Goal: Task Accomplishment & Management: Manage account settings

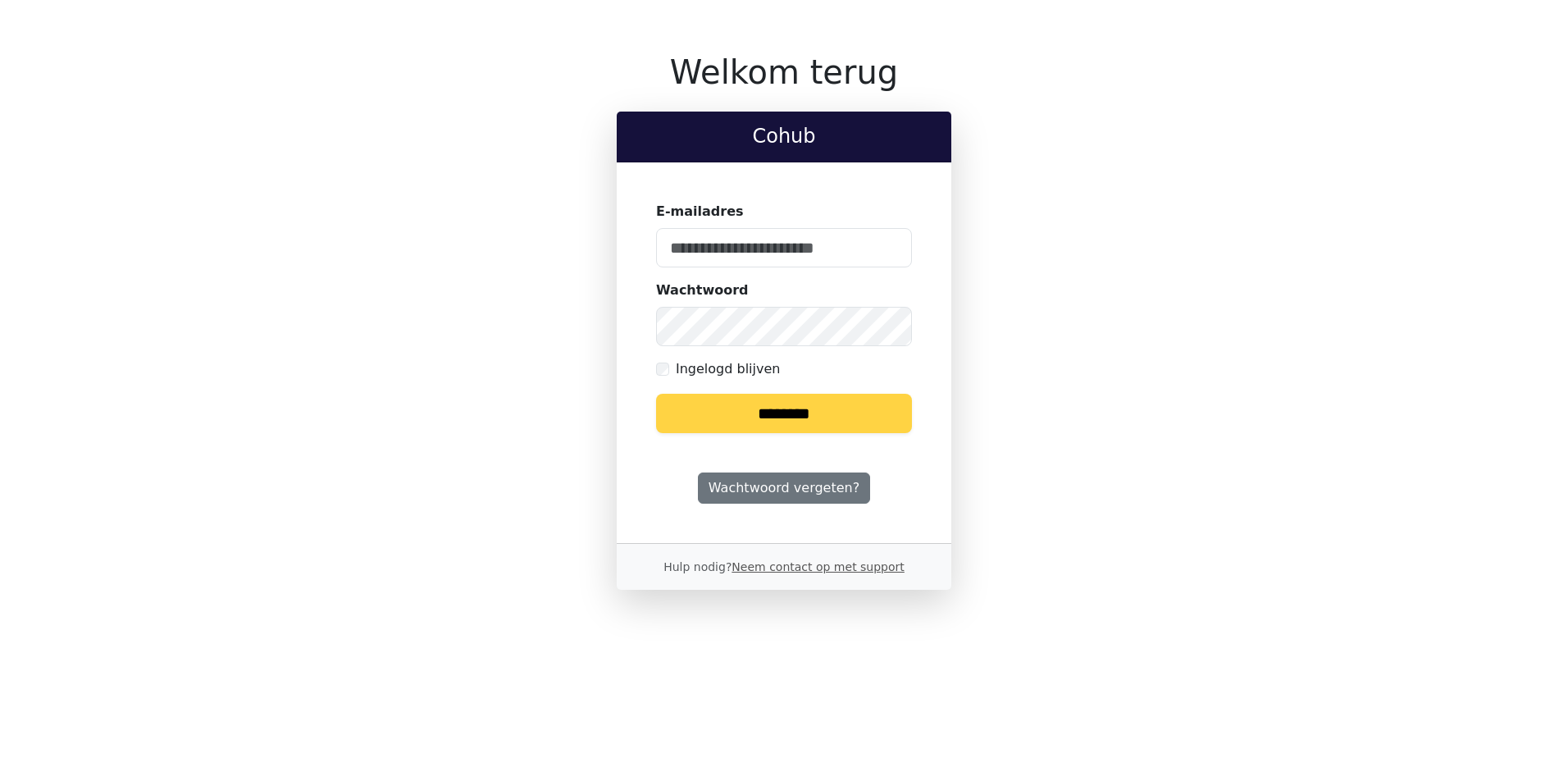
type input "**********"
click at [831, 404] on input "********" at bounding box center [784, 413] width 256 height 40
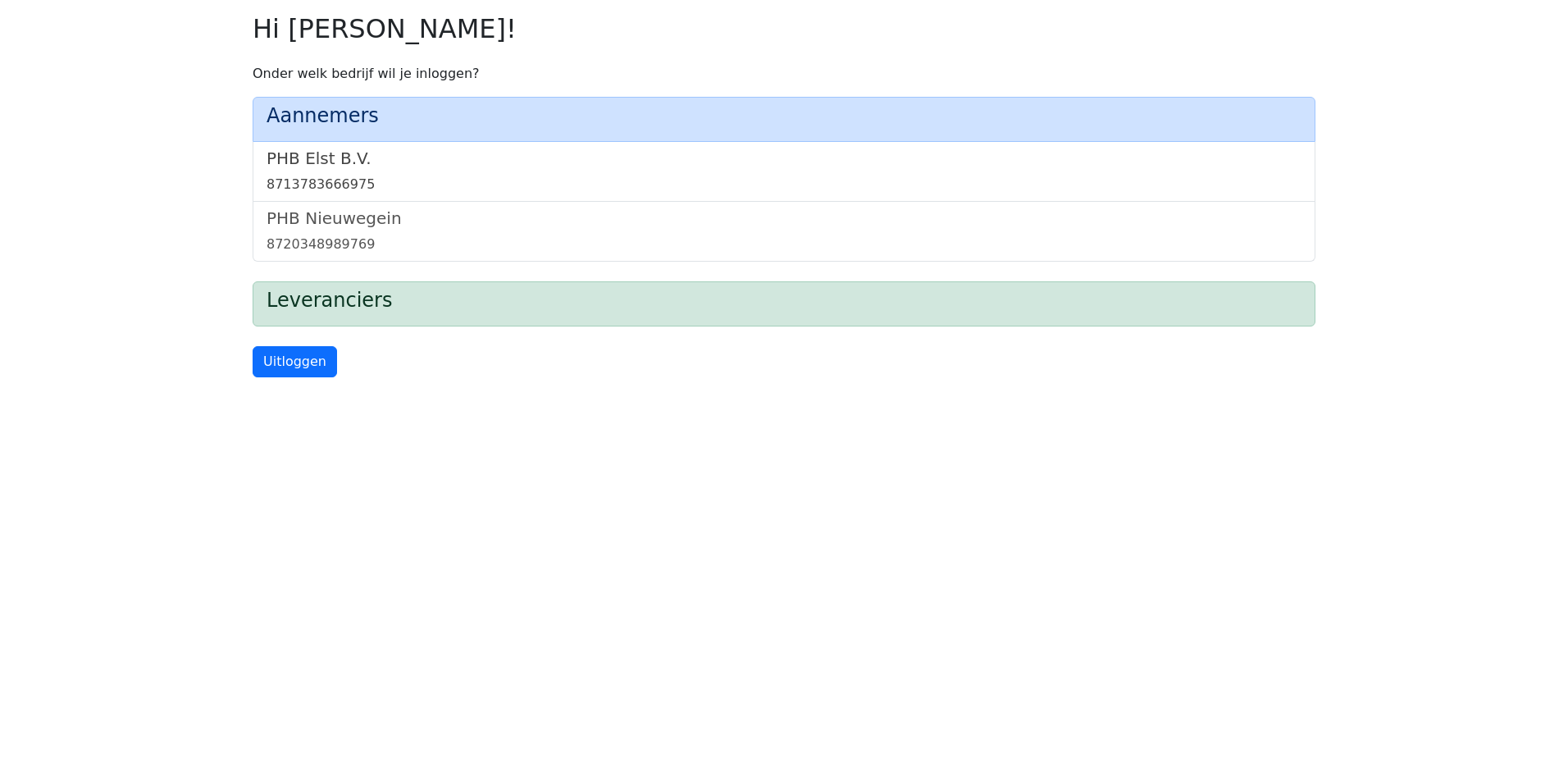
click at [309, 172] on link "PHB Elst B.V. 8713783666975" at bounding box center [784, 171] width 1035 height 46
